Goal: Information Seeking & Learning: Learn about a topic

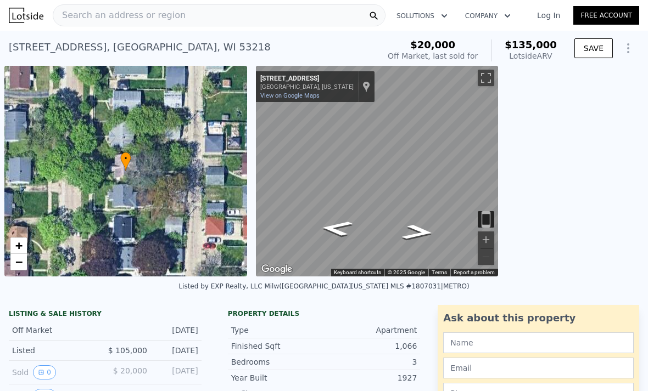
click at [297, 21] on div "Search an address or region" at bounding box center [219, 15] width 333 height 22
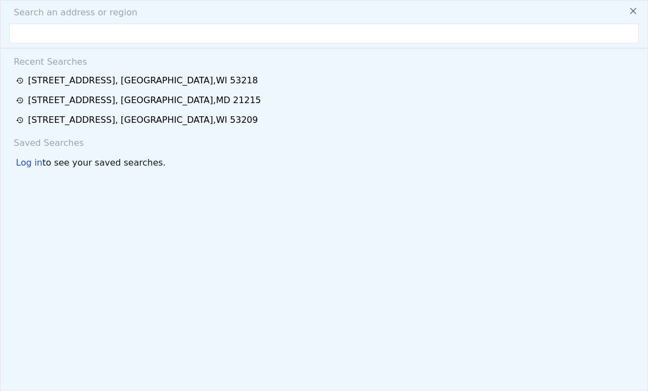
click at [303, 25] on input "text" at bounding box center [323, 34] width 629 height 20
click at [289, 38] on input "text" at bounding box center [323, 34] width 629 height 20
click at [89, 39] on input "text" at bounding box center [323, 34] width 629 height 20
type input "[STREET_ADDRESS]"
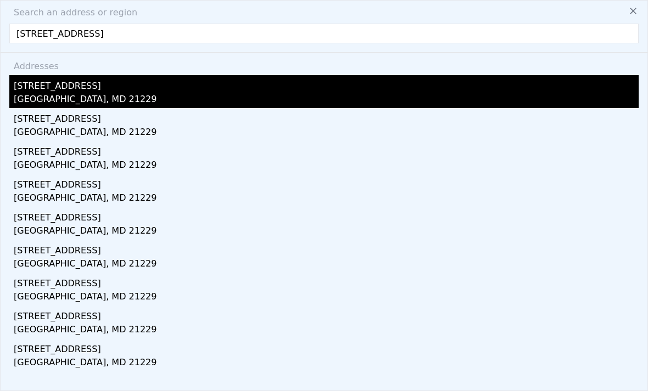
click at [143, 106] on div "[GEOGRAPHIC_DATA], MD 21229" at bounding box center [326, 100] width 625 height 15
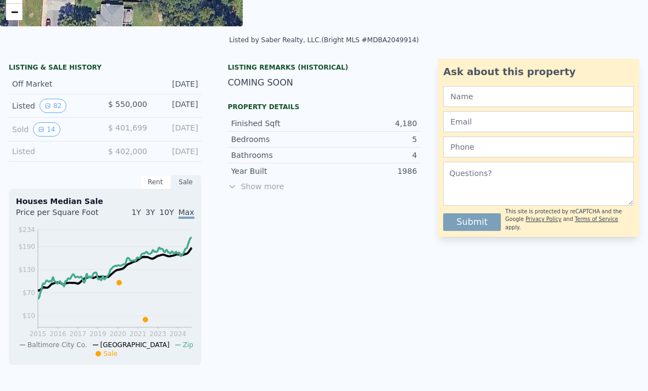
scroll to position [251, 0]
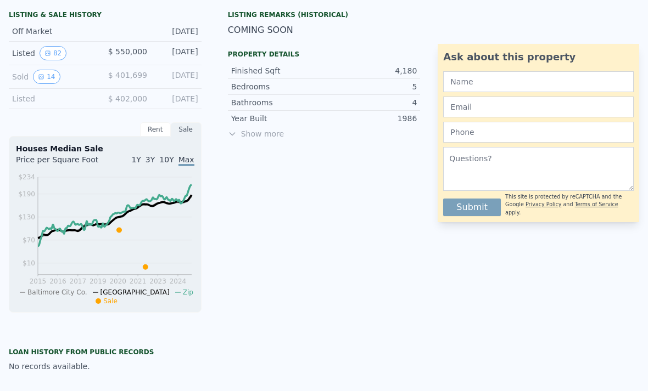
click at [239, 134] on span "Show more" at bounding box center [324, 133] width 193 height 11
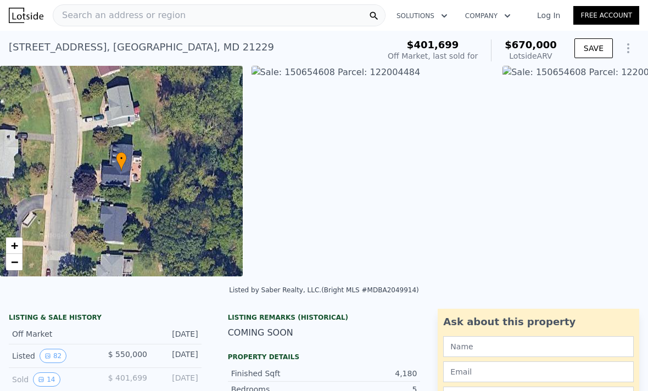
scroll to position [0, 0]
click at [316, 20] on div "Search an address or region" at bounding box center [219, 15] width 333 height 22
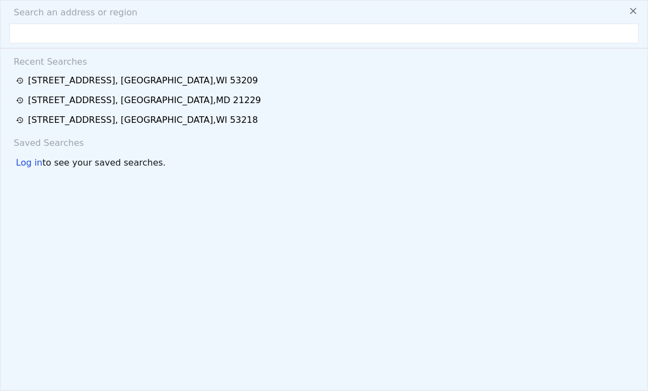
click at [268, 32] on input "text" at bounding box center [323, 34] width 629 height 20
type input "[STREET_ADDRESS]"
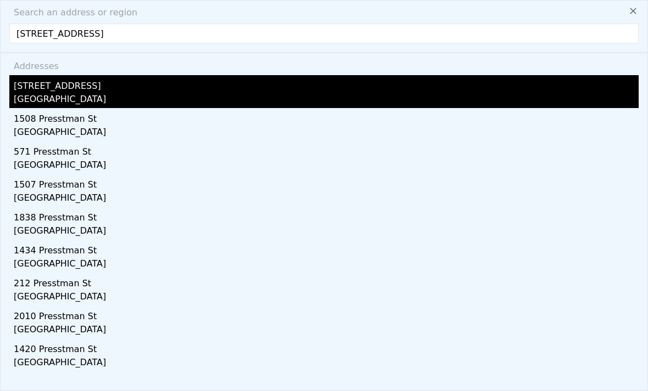
click at [180, 84] on div "[STREET_ADDRESS]" at bounding box center [326, 84] width 625 height 18
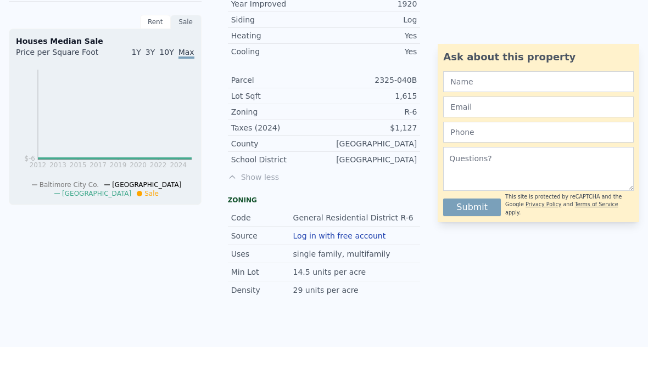
scroll to position [326, 0]
click at [138, 50] on span "1Y" at bounding box center [135, 53] width 9 height 9
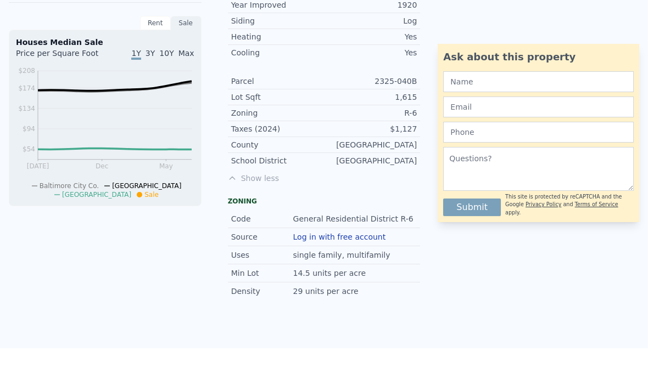
click at [150, 57] on span "3Y" at bounding box center [149, 53] width 9 height 9
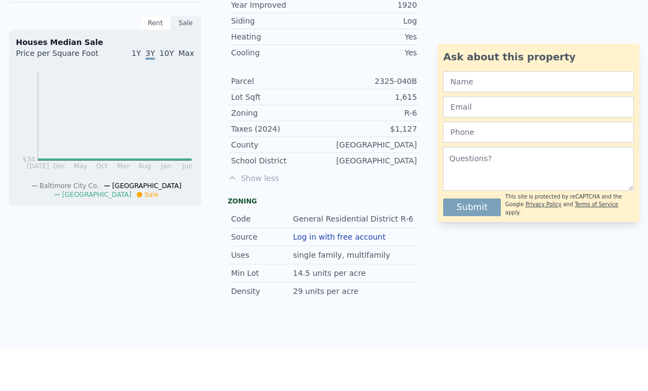
click at [185, 57] on span "Max" at bounding box center [186, 53] width 16 height 9
click at [160, 23] on div "Rent" at bounding box center [155, 23] width 31 height 14
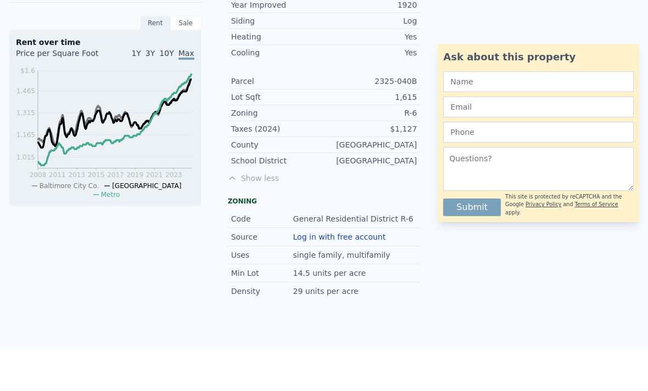
click at [138, 58] on span "1Y" at bounding box center [135, 53] width 9 height 9
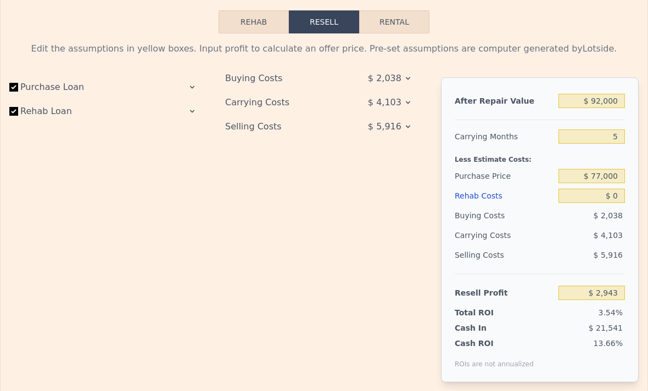
scroll to position [1419, 0]
click at [613, 197] on input "$ 0" at bounding box center [591, 196] width 66 height 14
type input "$ 20"
type input "$ 2,923"
type input "$ 200"
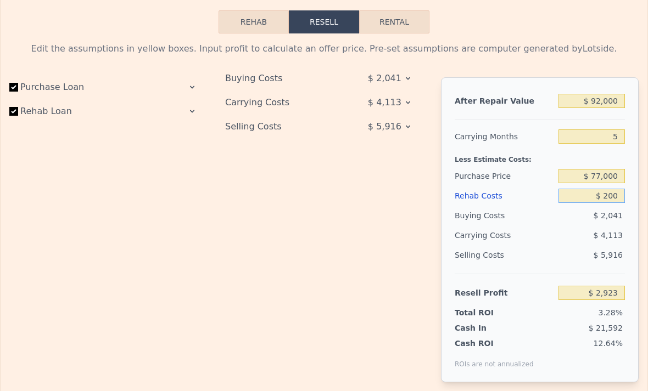
type input "$ 2,730"
type input "$ 2,000"
type input "$ 831"
type input "$ 20,000"
type input "-$ 18,177"
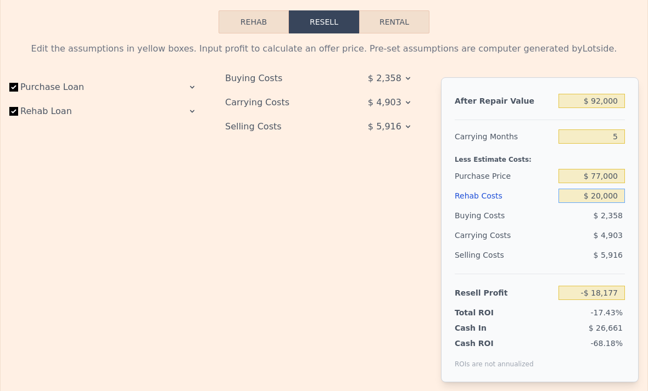
type input "$ 2,000"
type input "$ 831"
type input "$ 200"
type input "$ 2,730"
type input "$ 20"
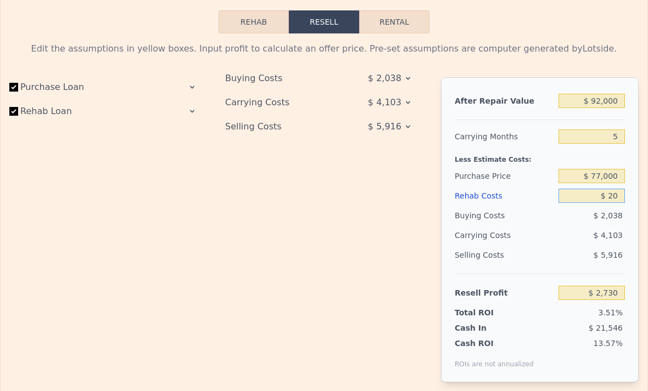
type input "$ 2,923"
type input "$ 0"
type input "$ 2,943"
type input "$ 10"
type input "$ 2,933"
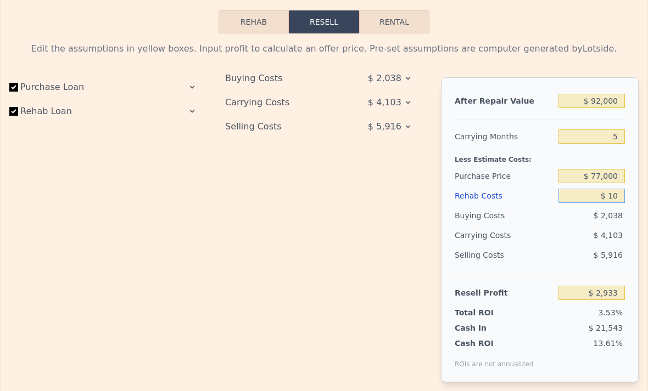
type input "$ 100"
type input "$ 2,836"
type input "$ 1,000"
type input "$ 1,887"
type input "$ 10,000"
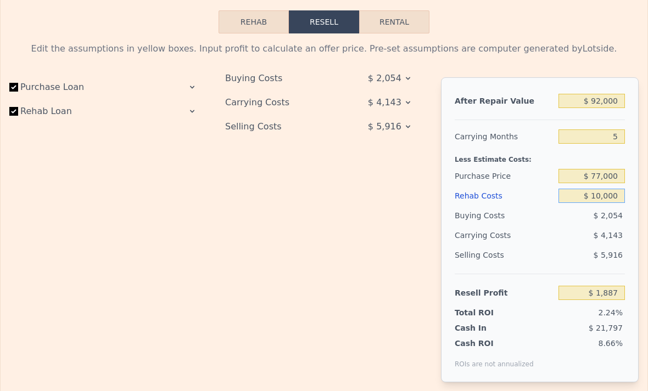
type input "-$ 7,617"
type input "$ 1,000"
type input "$ 1,887"
type input "$ 100"
type input "$ 2,836"
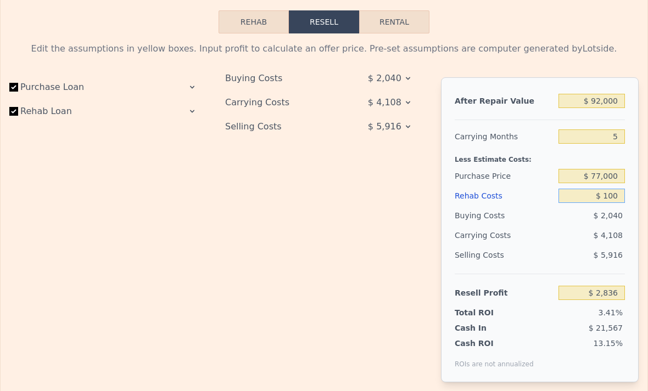
type input "$ 10"
type input "$ 2,933"
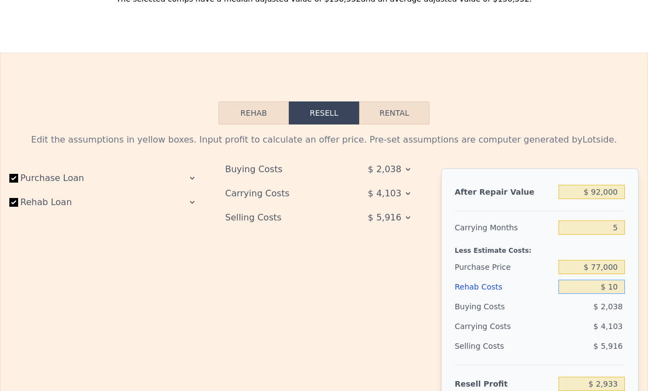
scroll to position [0, 0]
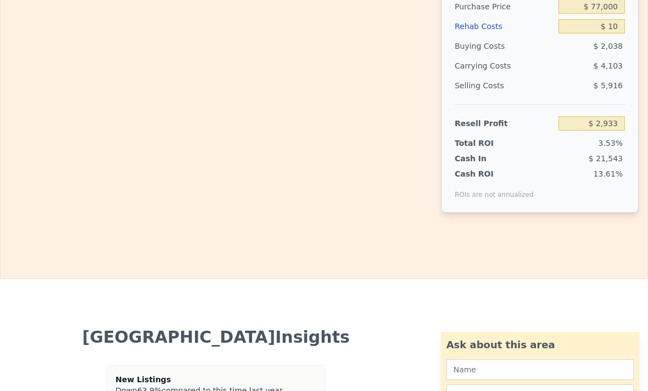
click at [618, 278] on div "Rehab Resell Rental Edit the assumptions in yellow boxes. Input profit to calcu…" at bounding box center [324, 35] width 648 height 487
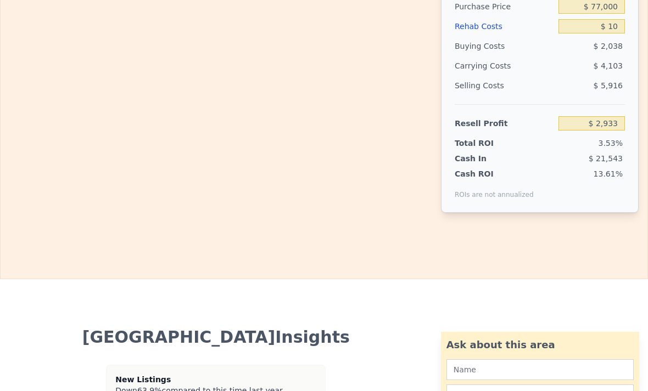
click at [618, 278] on div "Rehab Resell Rental Edit the assumptions in yellow boxes. Input profit to calcu…" at bounding box center [324, 35] width 648 height 487
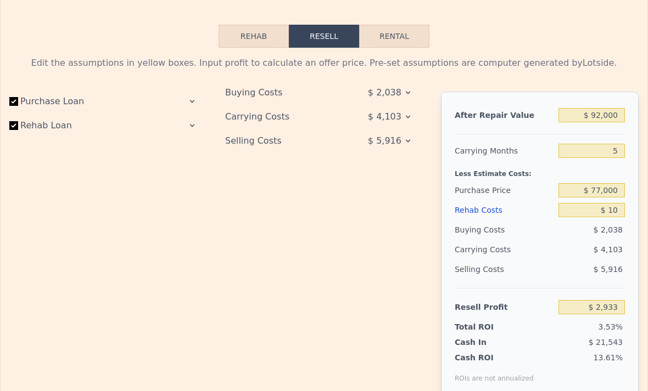
scroll to position [1405, 0]
click at [596, 212] on input "$ 10" at bounding box center [591, 210] width 66 height 14
click at [613, 213] on input "$ 10" at bounding box center [591, 210] width 66 height 14
type input "$ 0"
type input "$ 2,943"
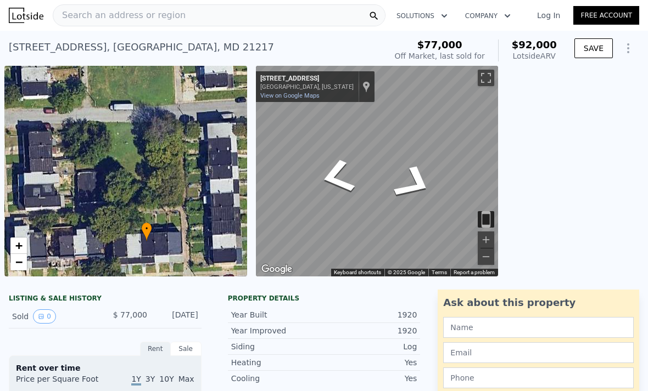
scroll to position [0, 0]
type input "$ 0"
click at [296, 25] on div "Search an address or region" at bounding box center [219, 15] width 333 height 22
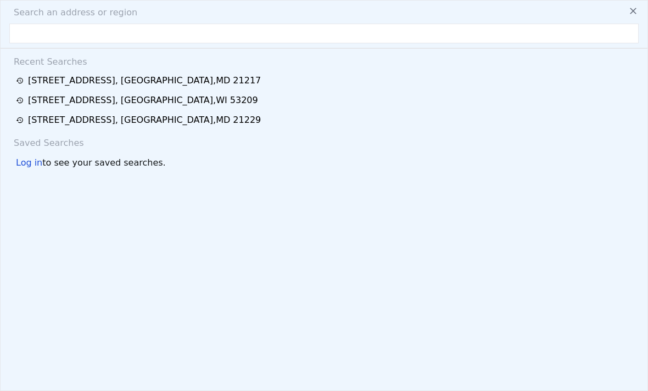
click at [221, 42] on input "text" at bounding box center [323, 34] width 629 height 20
type input "[STREET_ADDRESS]"
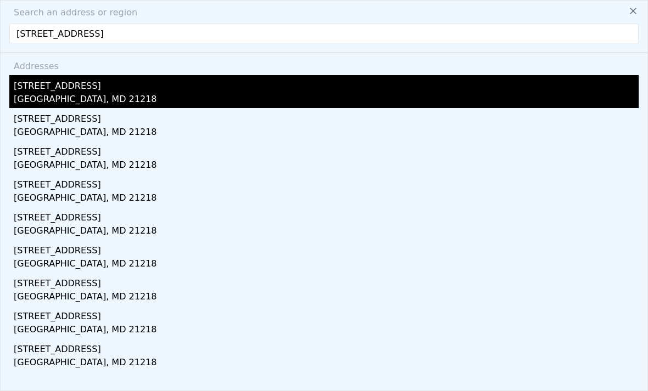
click at [161, 92] on div "[STREET_ADDRESS]" at bounding box center [326, 84] width 625 height 18
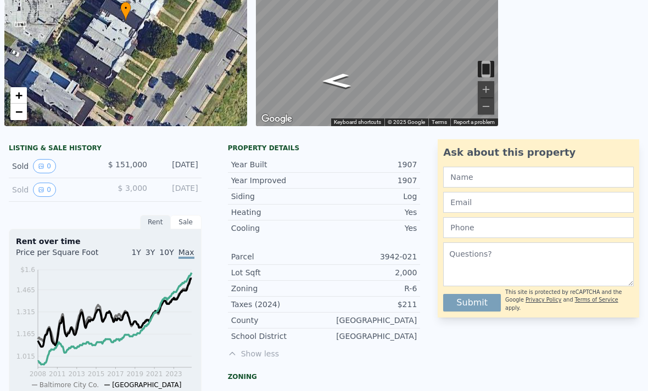
scroll to position [147, 0]
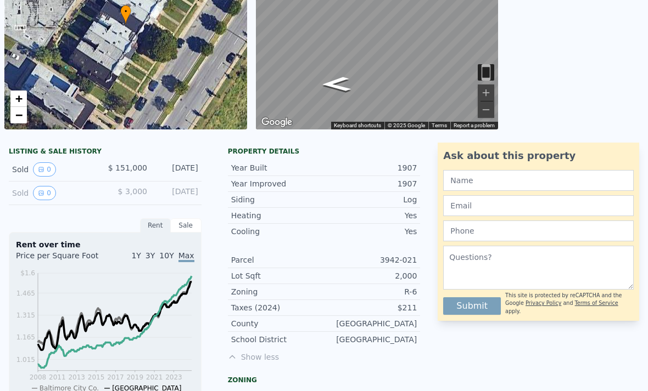
click at [165, 1] on div "• + −" at bounding box center [125, 24] width 243 height 211
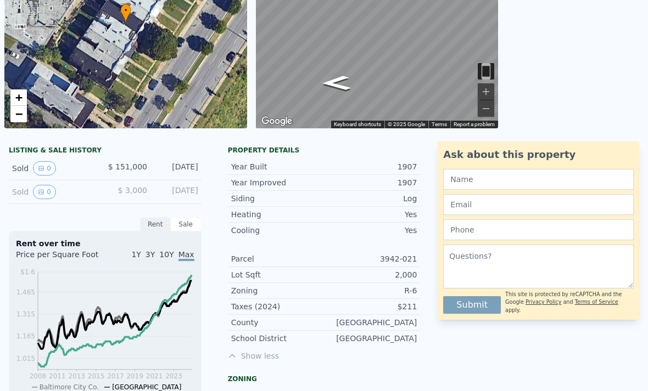
scroll to position [66, 0]
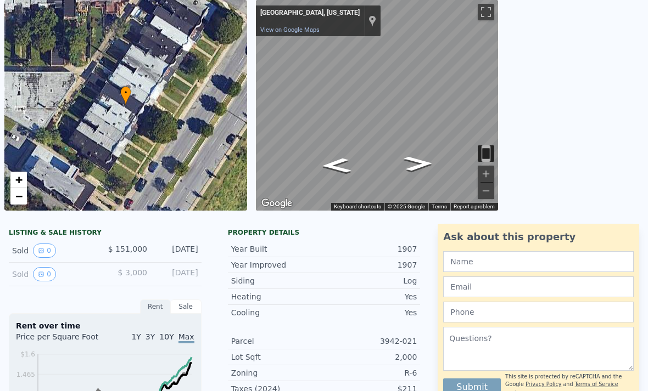
click at [418, 165] on icon "Go Southwest" at bounding box center [418, 164] width 54 height 22
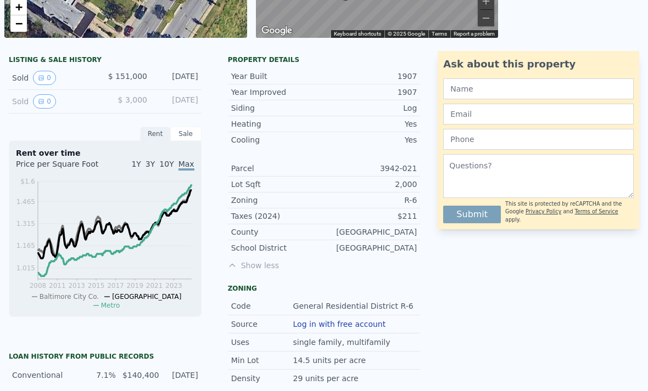
scroll to position [235, 0]
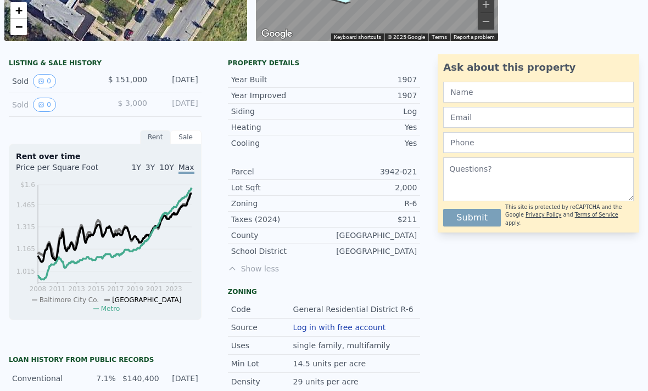
click at [151, 136] on div "Rent" at bounding box center [155, 137] width 31 height 14
click at [155, 137] on div "Rent" at bounding box center [155, 137] width 31 height 14
click at [187, 141] on div "Sale" at bounding box center [186, 137] width 31 height 14
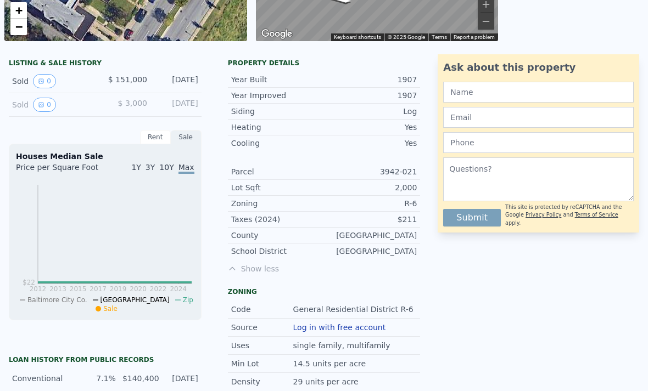
click at [138, 167] on span "1Y" at bounding box center [135, 167] width 9 height 9
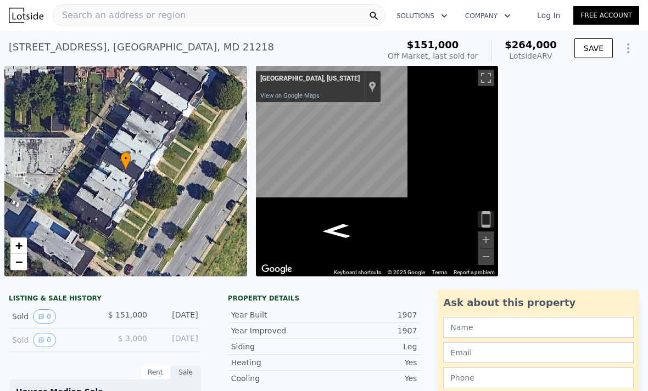
scroll to position [0, 0]
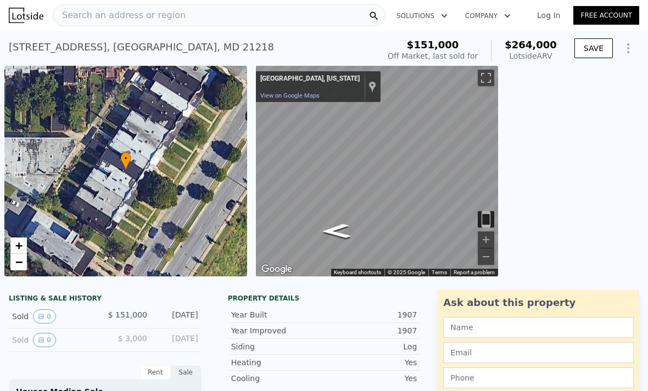
click at [332, 24] on div "Search an address or region" at bounding box center [219, 15] width 333 height 22
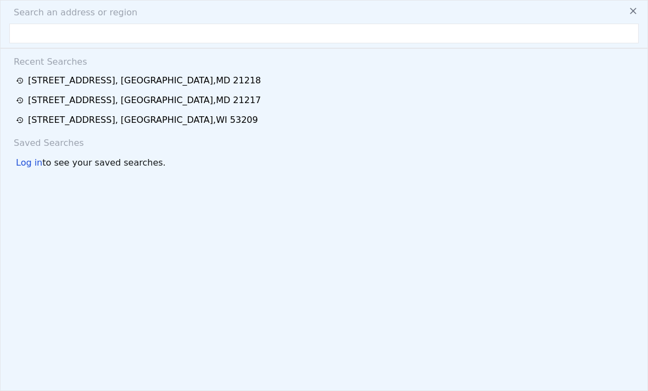
click at [248, 31] on input "text" at bounding box center [323, 34] width 629 height 20
type input "[STREET_ADDRESS]"
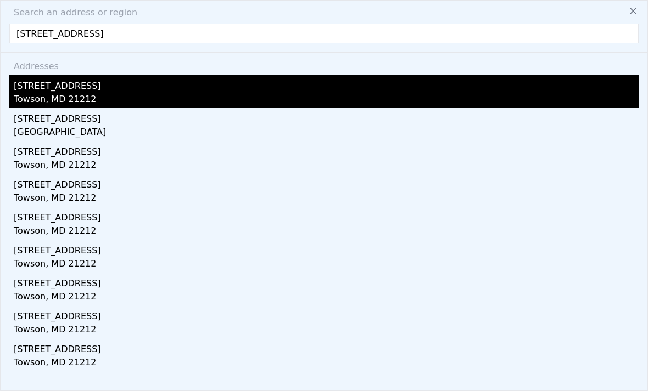
click at [115, 92] on div "[STREET_ADDRESS]" at bounding box center [326, 84] width 625 height 18
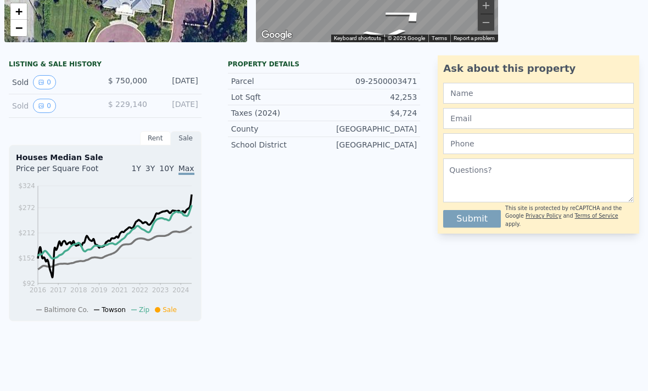
scroll to position [234, 0]
click at [151, 140] on div "Rent" at bounding box center [155, 138] width 31 height 14
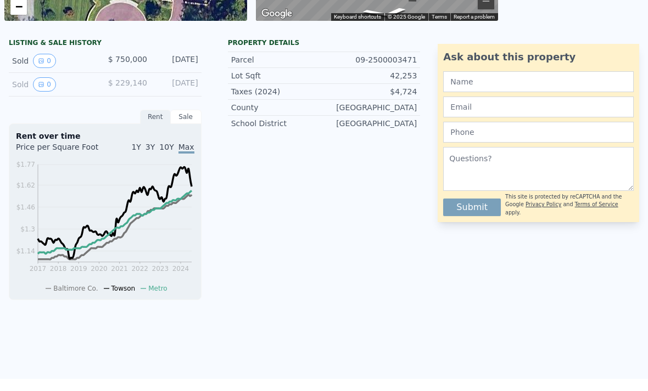
scroll to position [256, 0]
click at [141, 144] on span "1Y" at bounding box center [135, 147] width 9 height 9
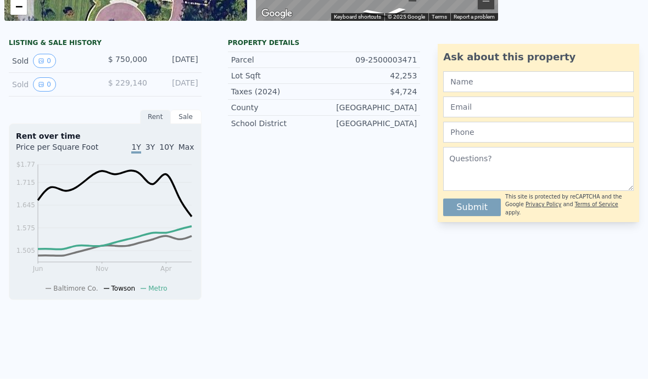
click at [182, 148] on span "Max" at bounding box center [186, 147] width 16 height 9
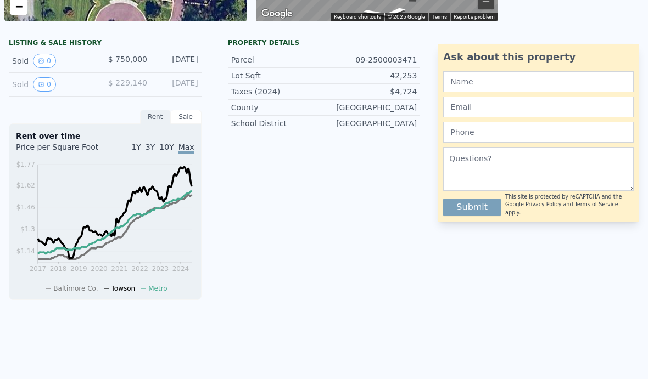
click at [140, 147] on span "1Y" at bounding box center [135, 147] width 9 height 9
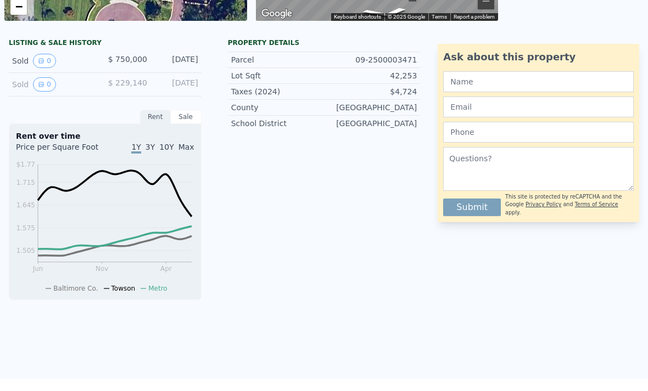
click at [189, 116] on div "Sale" at bounding box center [186, 117] width 31 height 14
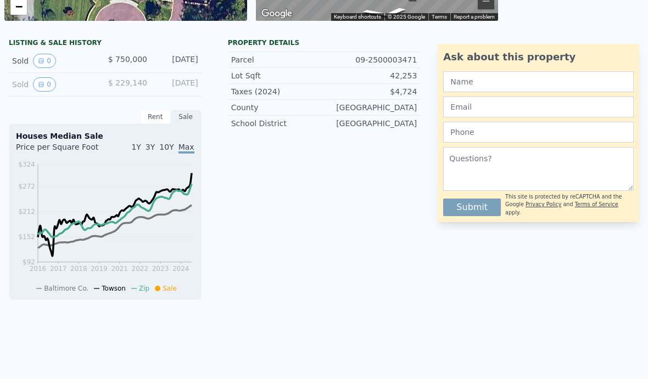
click at [161, 121] on div "Rent" at bounding box center [155, 117] width 31 height 14
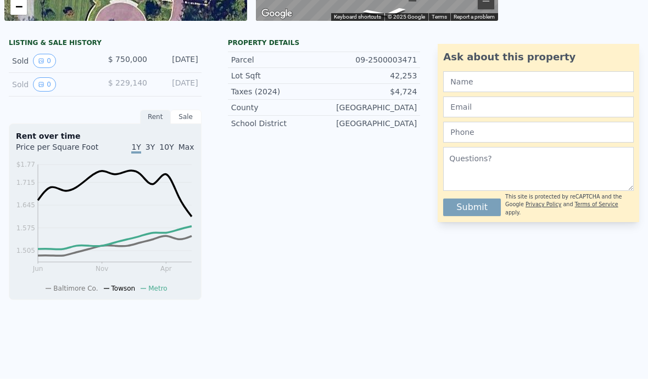
click at [193, 114] on div "Sale" at bounding box center [186, 117] width 31 height 14
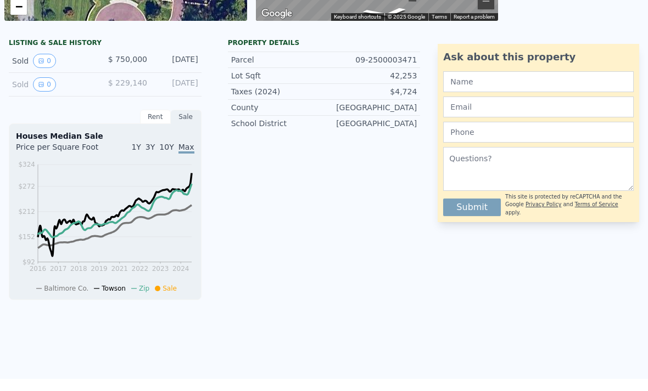
click at [141, 143] on span "1Y" at bounding box center [135, 147] width 9 height 9
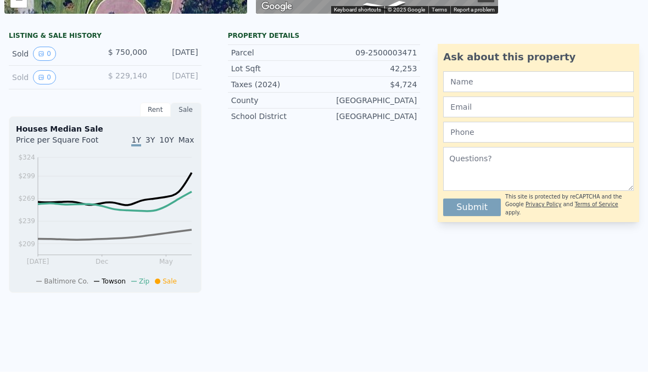
scroll to position [262, 0]
click at [184, 76] on div "[DATE]" at bounding box center [177, 78] width 42 height 14
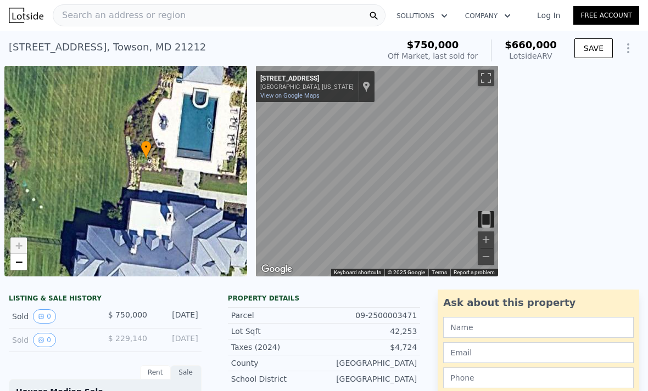
scroll to position [0, 0]
click at [298, 14] on div "Search an address or region" at bounding box center [219, 15] width 333 height 22
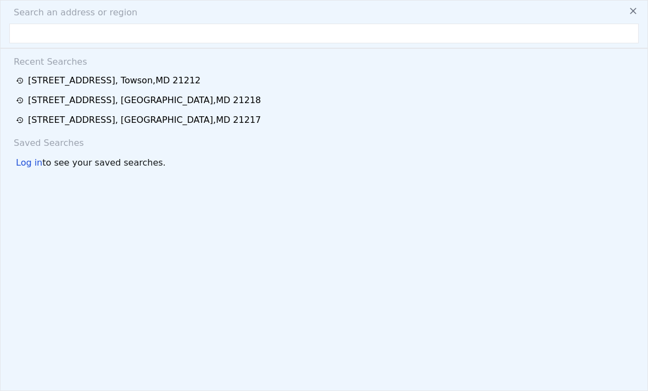
click at [176, 42] on input "text" at bounding box center [323, 34] width 629 height 20
type input "2019 [STREET_ADDRESS]"
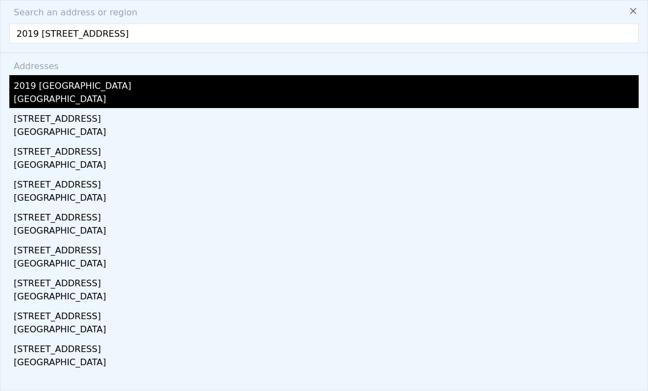
click at [214, 93] on div "[GEOGRAPHIC_DATA]" at bounding box center [326, 100] width 625 height 15
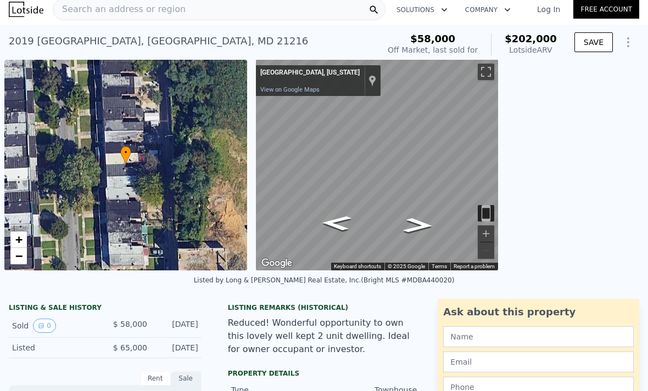
click at [578, 209] on div "← Move left → Move right ↑ Move up ↓ Move down + Zoom in - Zoom out [STREET_ADD…" at bounding box center [449, 165] width 387 height 211
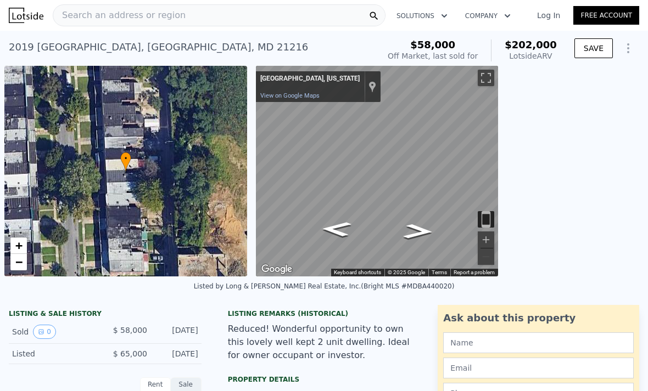
scroll to position [1, 0]
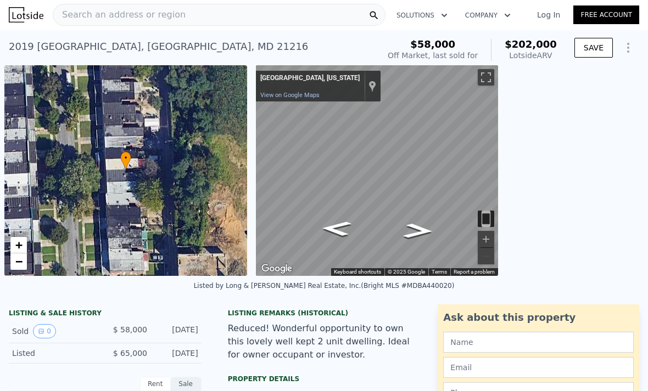
click at [591, 128] on div "← Move left → Move right ↑ Move up ↓ Move down + Zoom in - Zoom out [STREET_ADD…" at bounding box center [449, 170] width 387 height 211
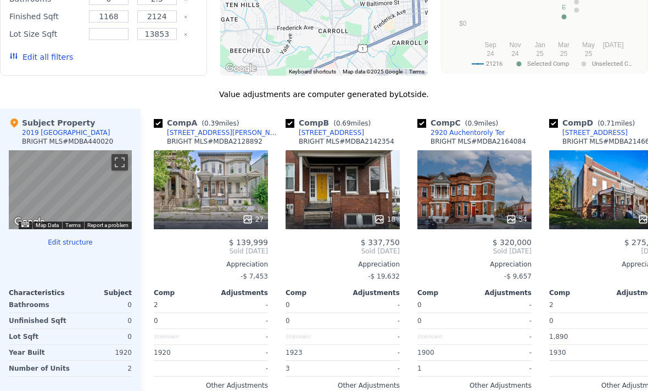
scroll to position [895, 0]
click at [373, 191] on div "18" at bounding box center [342, 189] width 114 height 79
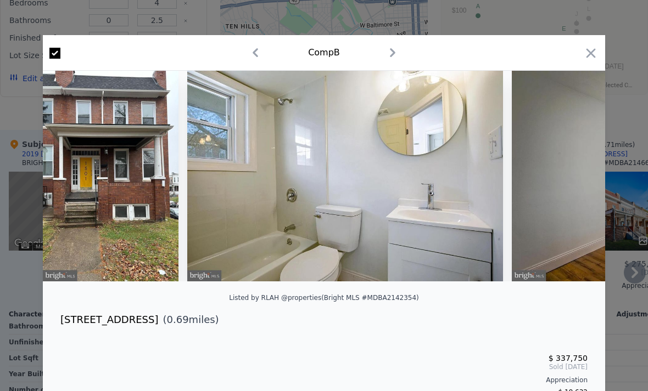
scroll to position [874, 0]
click at [588, 57] on icon "button" at bounding box center [590, 53] width 15 height 15
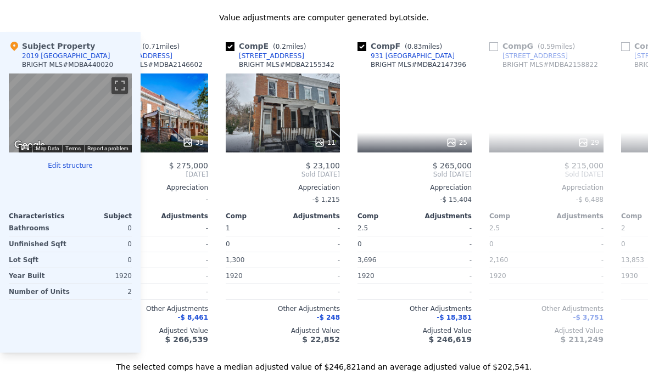
scroll to position [0, 435]
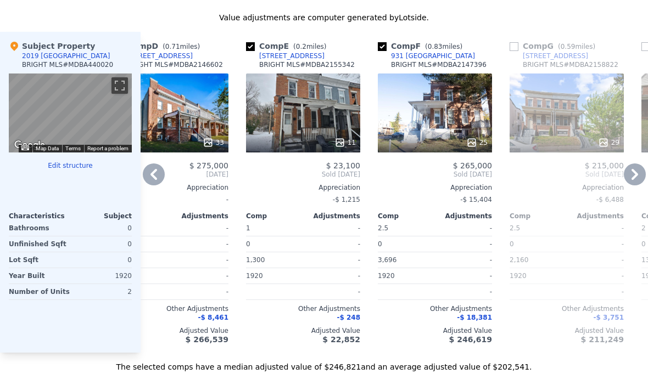
click at [312, 140] on div "11" at bounding box center [303, 142] width 105 height 11
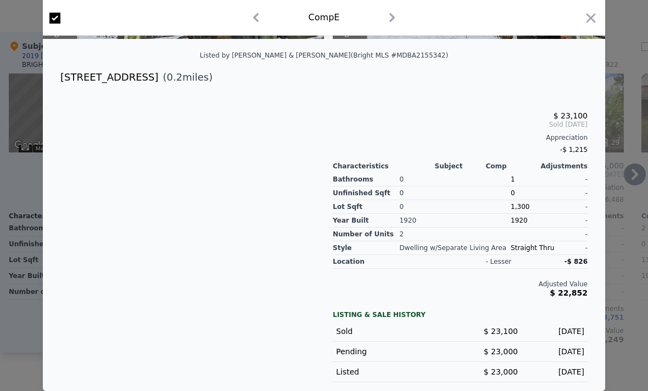
scroll to position [243, 0]
click at [587, 22] on icon "button" at bounding box center [590, 17] width 9 height 9
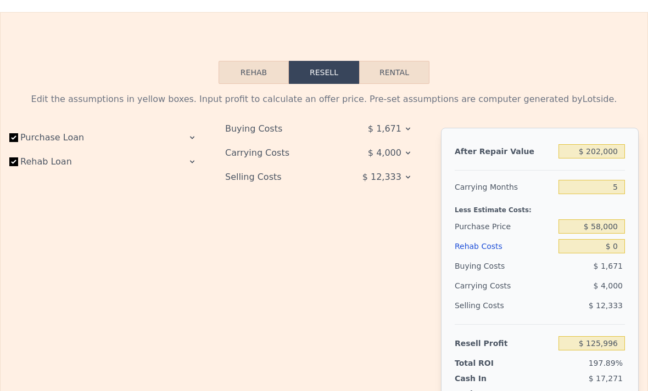
scroll to position [1381, 0]
click at [268, 80] on button "Rehab" at bounding box center [253, 72] width 70 height 23
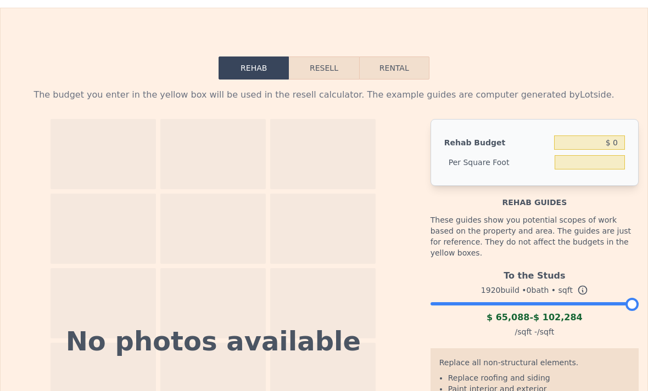
scroll to position [1385, 0]
click at [318, 73] on button "Resell" at bounding box center [324, 68] width 70 height 23
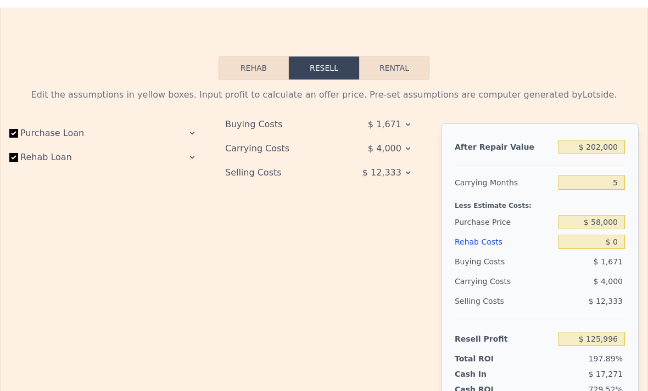
click at [400, 72] on button "Rental" at bounding box center [394, 68] width 70 height 23
select select "30"
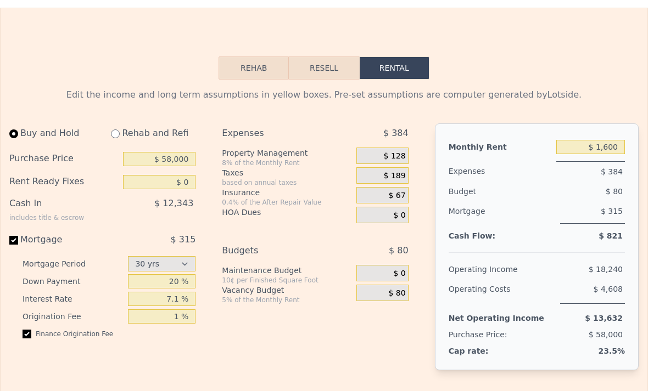
click at [332, 64] on button "Resell" at bounding box center [324, 68] width 70 height 23
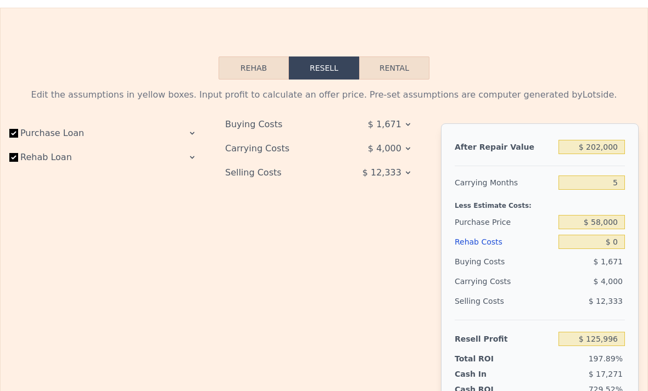
click at [379, 79] on button "Rental" at bounding box center [394, 68] width 70 height 23
select select "30"
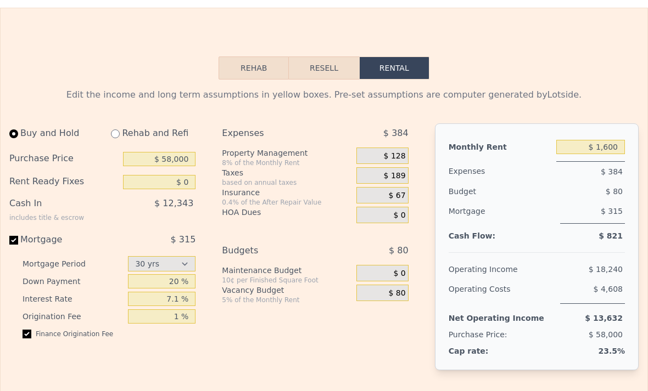
click at [330, 64] on button "Resell" at bounding box center [324, 68] width 70 height 23
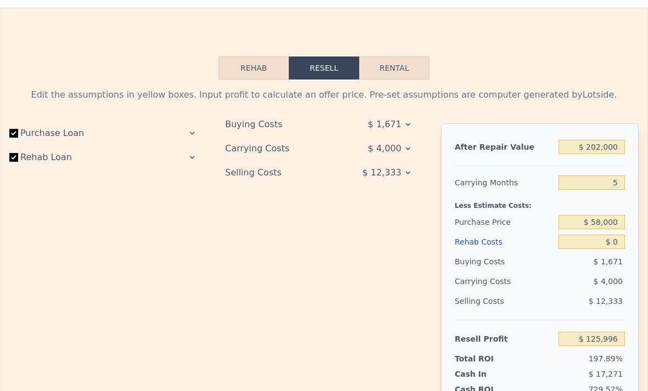
click at [378, 63] on button "Rental" at bounding box center [394, 68] width 70 height 23
select select "30"
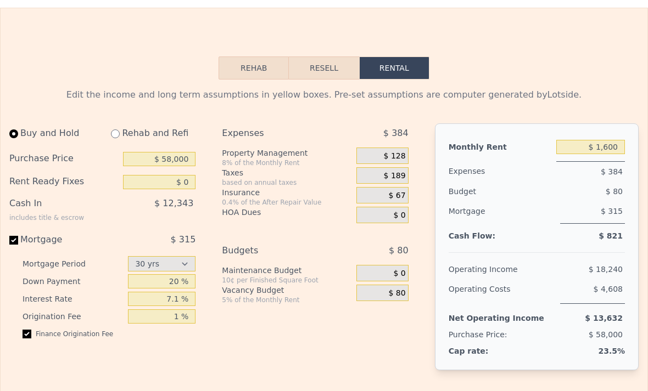
click at [332, 78] on button "Resell" at bounding box center [324, 68] width 70 height 23
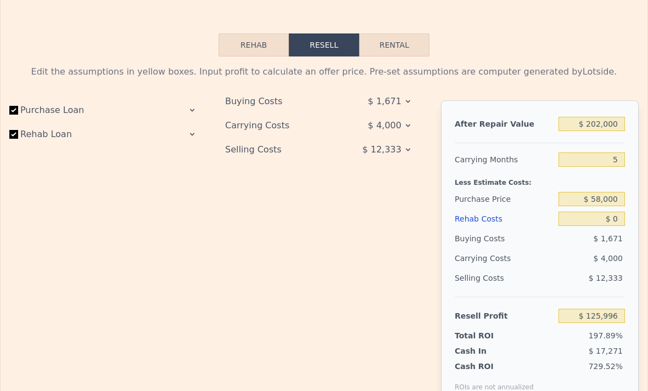
scroll to position [1408, 0]
click at [390, 101] on span "$ 1,671" at bounding box center [384, 102] width 33 height 20
click at [406, 102] on icon at bounding box center [407, 101] width 9 height 9
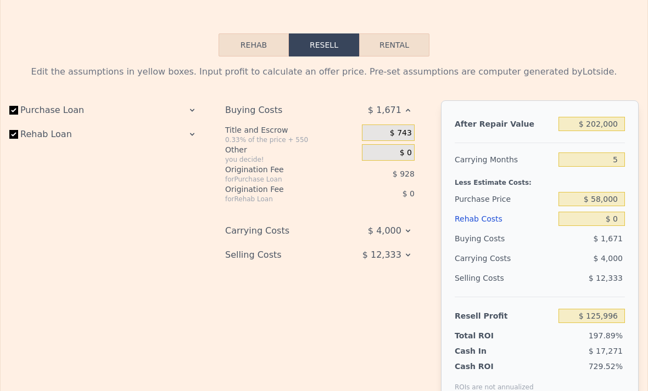
click at [398, 113] on span "$ 1,671" at bounding box center [384, 110] width 33 height 20
click at [403, 228] on icon at bounding box center [407, 231] width 9 height 9
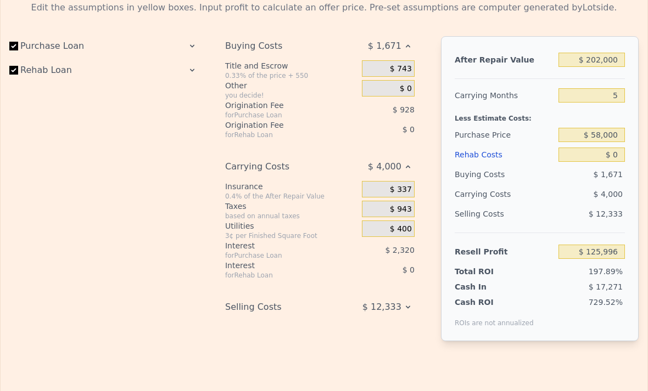
scroll to position [1487, 0]
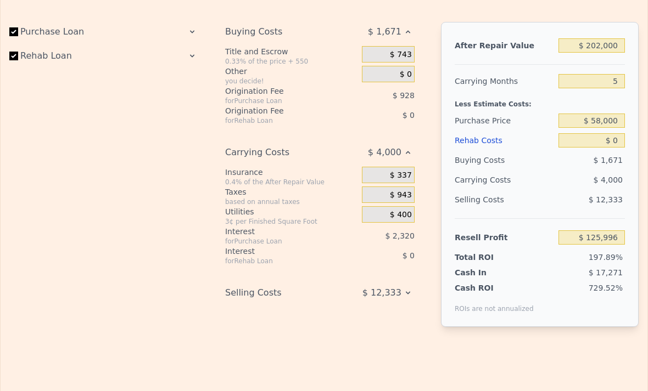
click at [404, 290] on icon at bounding box center [407, 293] width 9 height 9
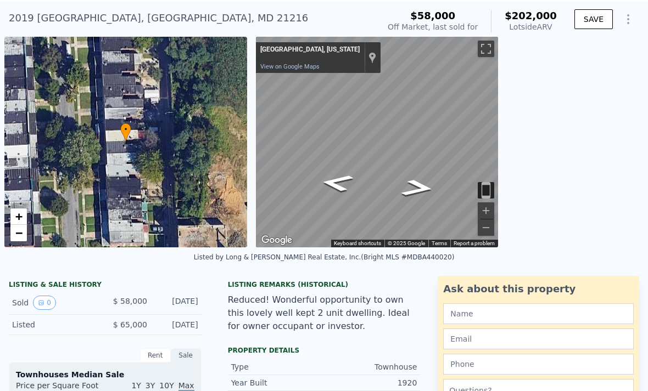
scroll to position [0, 0]
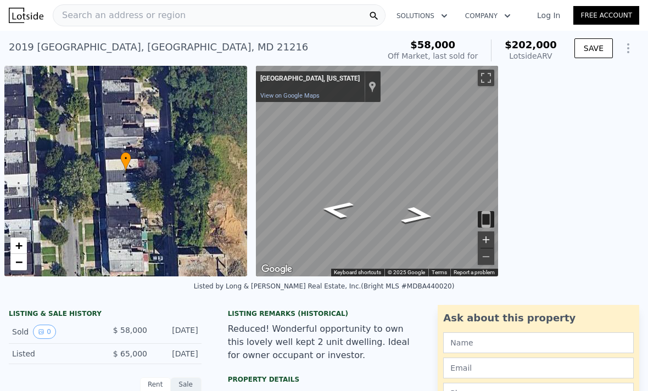
click at [485, 239] on button "Zoom in" at bounding box center [486, 240] width 16 height 16
click at [491, 238] on button "Zoom in" at bounding box center [486, 240] width 16 height 16
click at [489, 241] on button "Zoom in" at bounding box center [486, 240] width 16 height 16
click at [490, 257] on button "Zoom out" at bounding box center [486, 257] width 16 height 16
click at [515, 70] on div "← Move left → Move right ↑ Move up ↓ Move down + Zoom in - Zoom out [STREET_ADD…" at bounding box center [449, 171] width 387 height 211
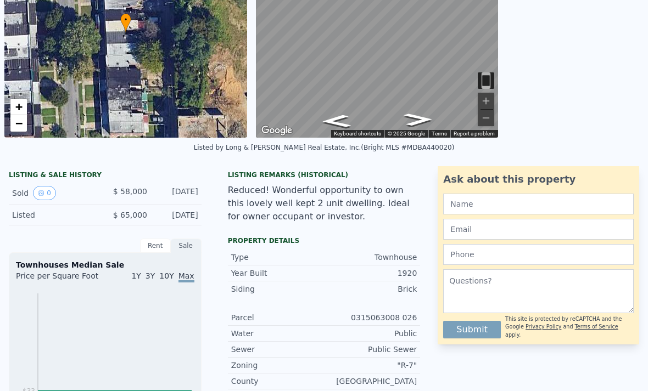
scroll to position [139, 0]
